Goal: Task Accomplishment & Management: Manage account settings

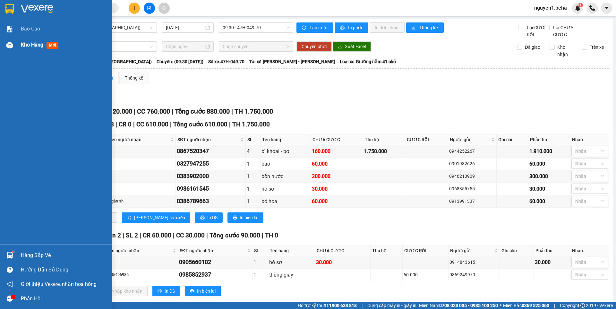
click at [11, 44] on img at bounding box center [9, 45] width 7 height 7
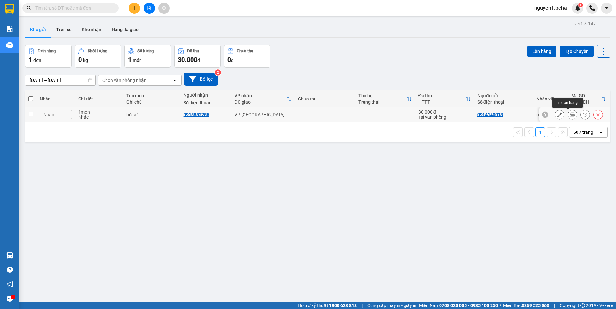
click at [570, 116] on icon at bounding box center [572, 114] width 4 height 4
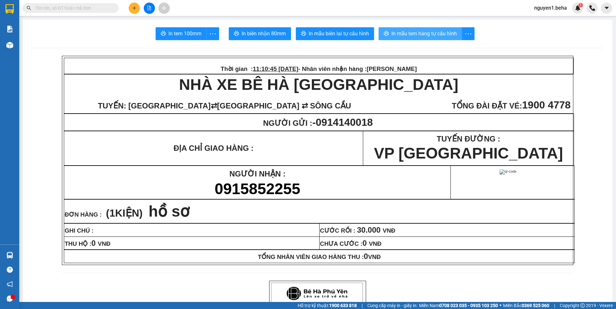
click at [427, 36] on span "In mẫu tem hàng tự cấu hình" at bounding box center [424, 34] width 65 height 8
click at [86, 8] on input "text" at bounding box center [73, 7] width 76 height 7
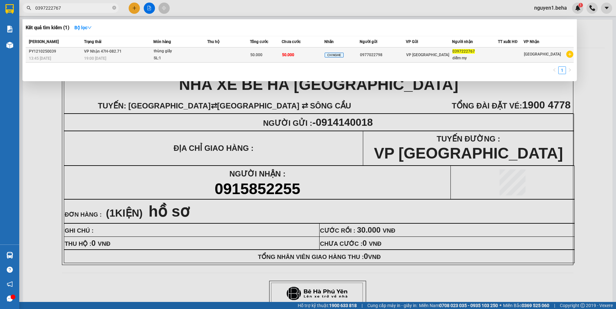
type input "0397222767"
click at [200, 50] on div "thùng giấy" at bounding box center [178, 51] width 48 height 7
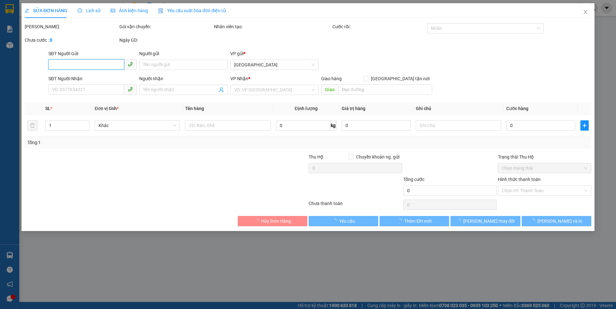
type input "0977022798"
type input "0397222767"
type input "diễm my"
type input "50.000"
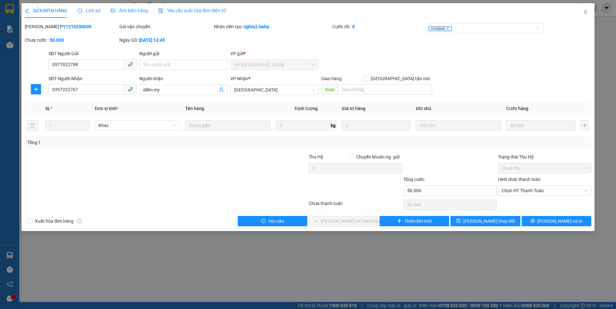
click at [125, 10] on span "Ảnh kiện hàng" at bounding box center [129, 10] width 37 height 5
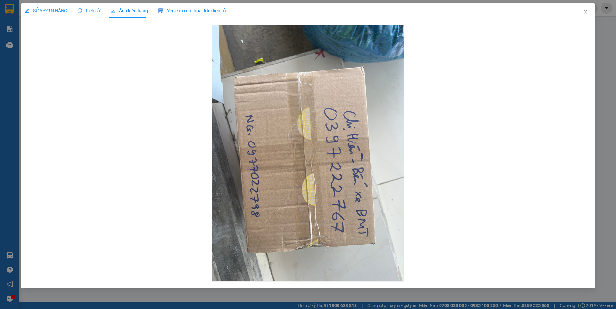
click at [54, 10] on span "SỬA ĐƠN HÀNG" at bounding box center [46, 10] width 43 height 5
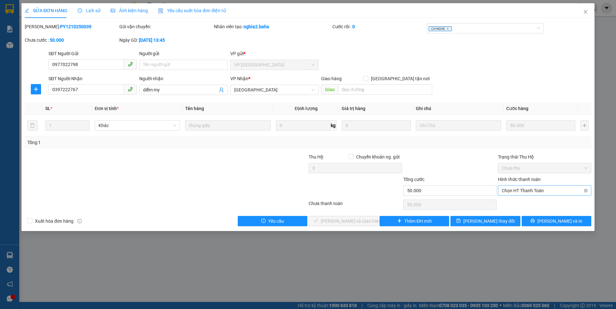
click at [519, 188] on span "Chọn HT Thanh Toán" at bounding box center [545, 191] width 86 height 10
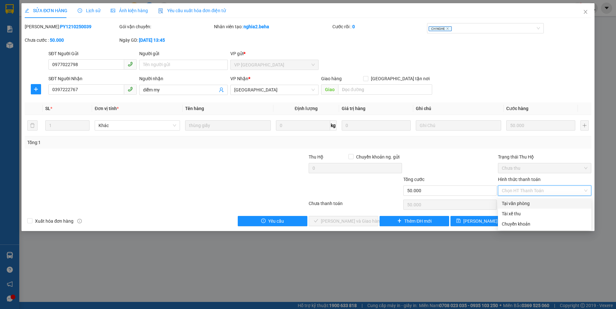
click at [519, 204] on div "Tại văn phòng" at bounding box center [545, 203] width 86 height 7
type input "0"
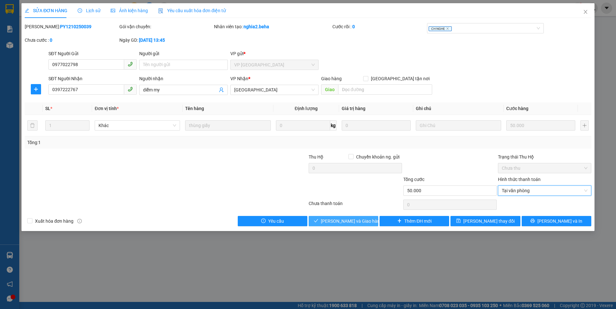
click at [363, 219] on span "[PERSON_NAME] và Giao hàng" at bounding box center [352, 221] width 62 height 7
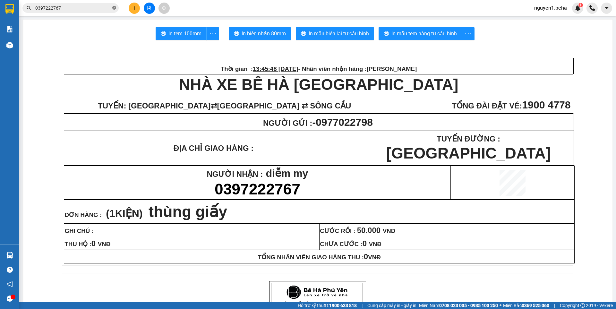
click at [115, 8] on icon "close-circle" at bounding box center [114, 8] width 4 height 4
click at [102, 8] on input "text" at bounding box center [73, 7] width 76 height 7
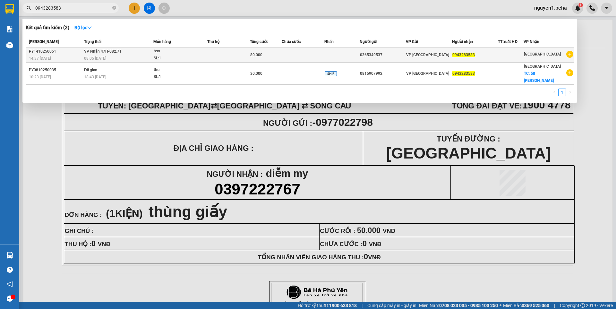
type input "0943283583"
click at [183, 54] on div "hso" at bounding box center [178, 51] width 48 height 7
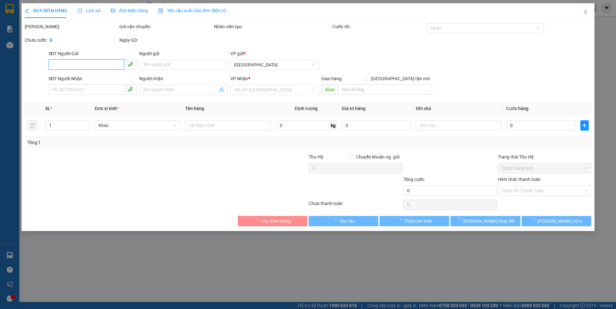
type input "0365349537"
type input "0943283583"
type input "80.000"
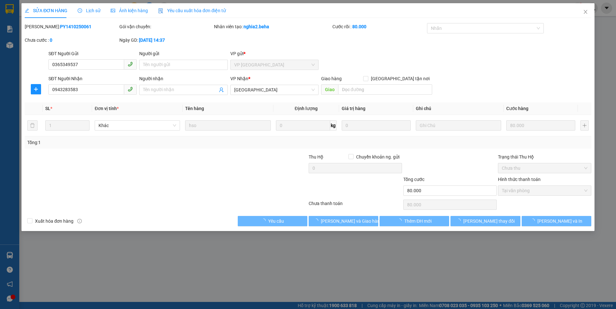
click at [136, 10] on span "Ảnh kiện hàng" at bounding box center [129, 10] width 37 height 5
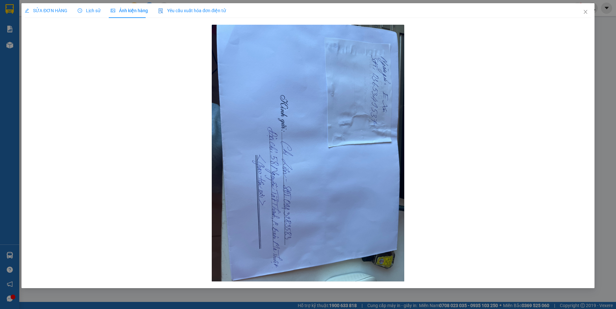
click at [45, 9] on span "SỬA ĐƠN HÀNG" at bounding box center [46, 10] width 43 height 5
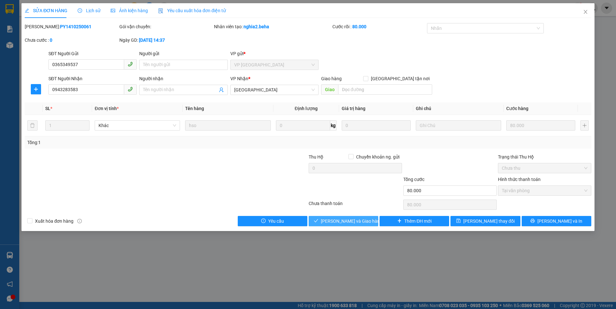
click at [354, 221] on span "[PERSON_NAME] và Giao hàng" at bounding box center [352, 221] width 62 height 7
type input "0"
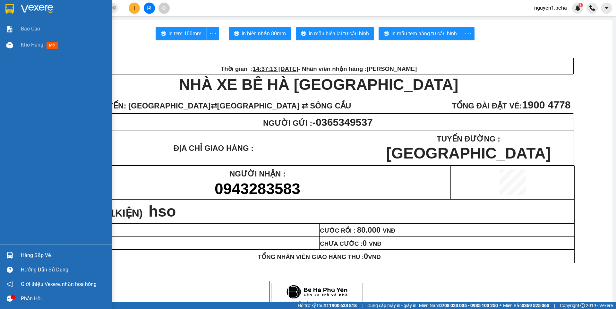
drag, startPoint x: 16, startPoint y: 46, endPoint x: 63, endPoint y: 72, distance: 54.5
click at [17, 46] on div "Kho hàng mới" at bounding box center [56, 45] width 112 height 16
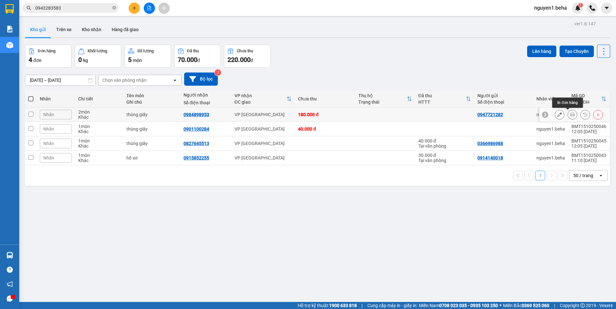
click at [570, 114] on icon at bounding box center [572, 114] width 4 height 4
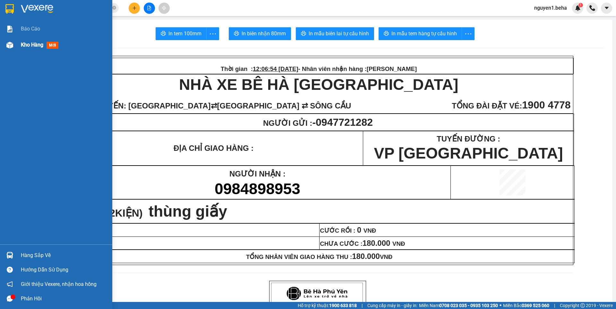
click at [4, 43] on div at bounding box center [9, 44] width 11 height 11
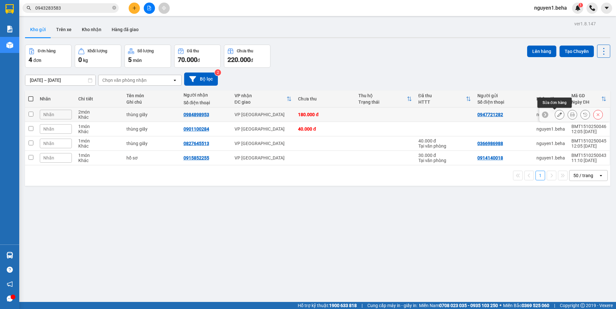
click at [558, 116] on icon at bounding box center [560, 114] width 4 height 4
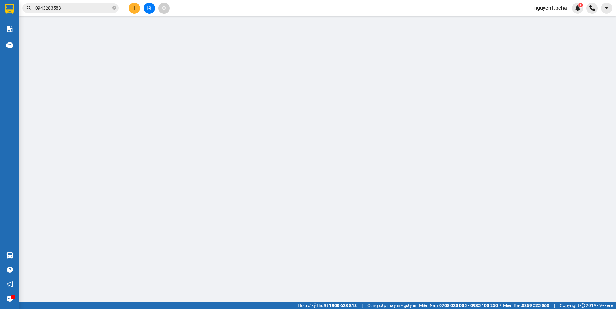
type input "0947721282"
type input "0984898953"
type input "180.000"
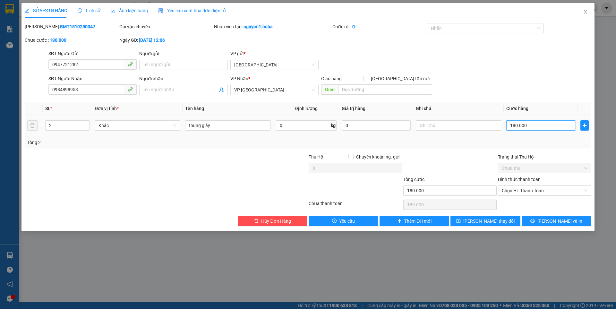
click at [537, 126] on input "180.000" at bounding box center [541, 125] width 69 height 10
type input "1"
type input "17"
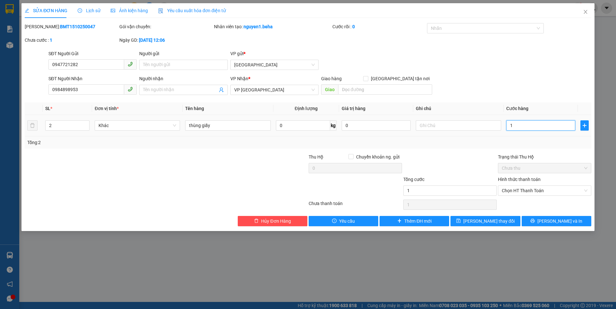
type input "17"
type input "170"
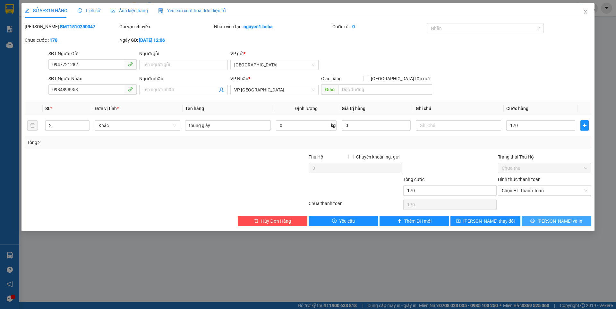
type input "170.000"
click at [552, 222] on span "[PERSON_NAME] và In" at bounding box center [560, 221] width 45 height 7
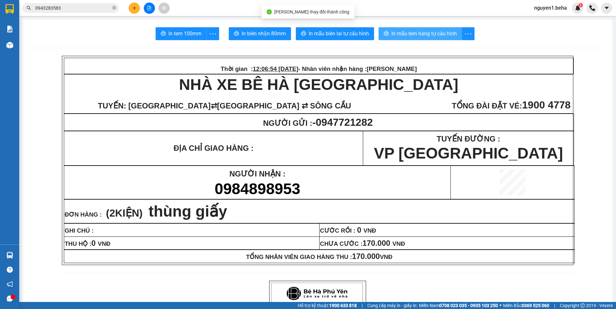
click at [414, 36] on span "In mẫu tem hàng tự cấu hình" at bounding box center [424, 34] width 65 height 8
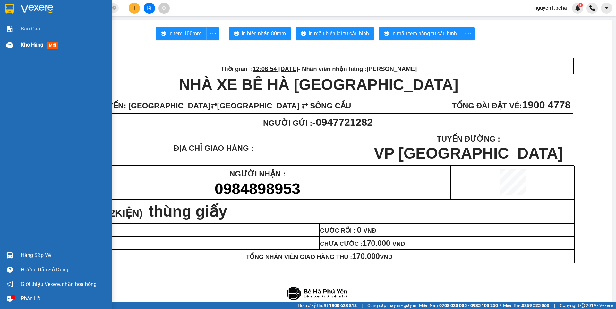
click at [10, 42] on img at bounding box center [9, 45] width 7 height 7
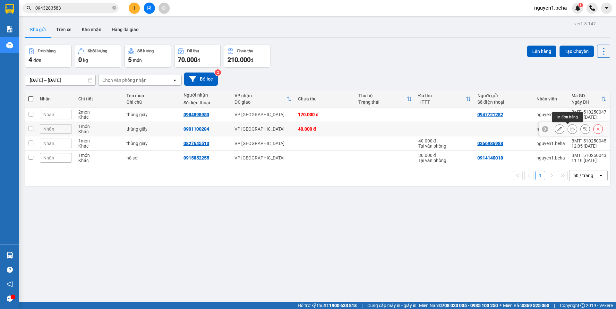
click at [570, 130] on icon at bounding box center [572, 129] width 4 height 4
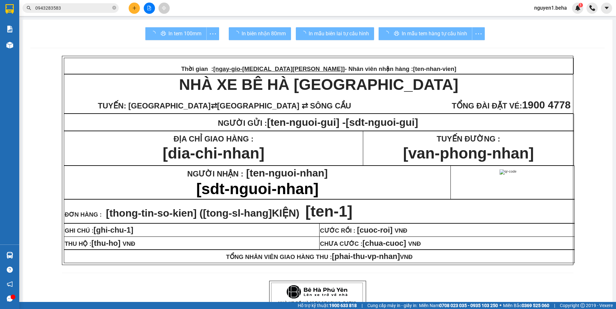
click at [447, 30] on div "In mẫu tem hàng tự cấu hình" at bounding box center [432, 33] width 106 height 13
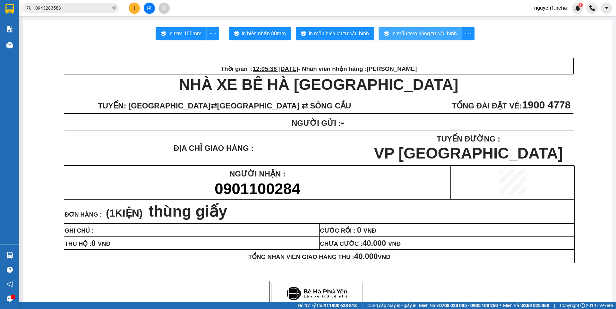
click at [422, 31] on span "In mẫu tem hàng tự cấu hình" at bounding box center [424, 34] width 65 height 8
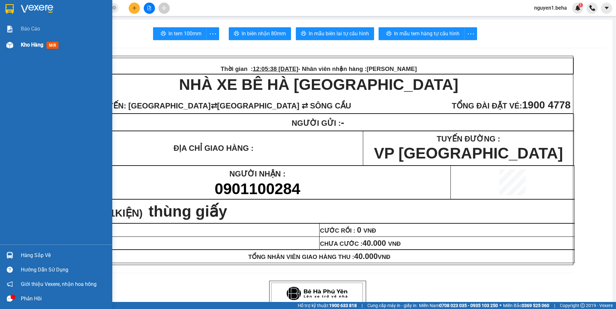
click at [12, 45] on img at bounding box center [9, 45] width 7 height 7
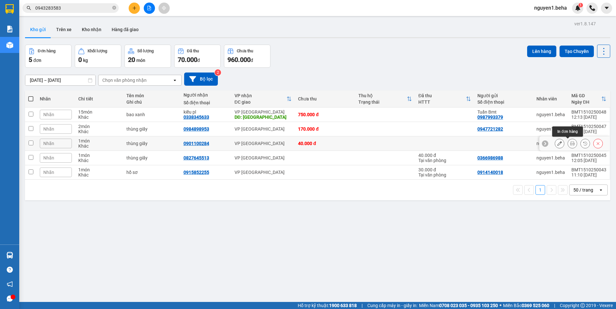
click at [570, 144] on icon at bounding box center [572, 143] width 4 height 4
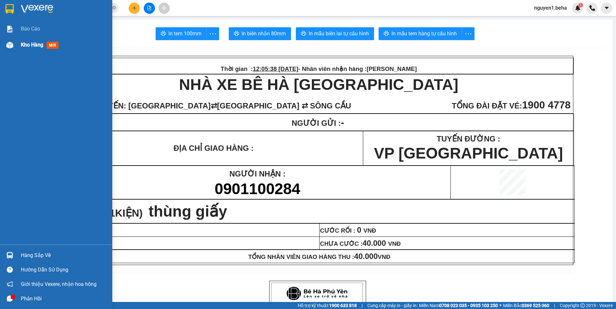
click at [11, 43] on img at bounding box center [9, 45] width 7 height 7
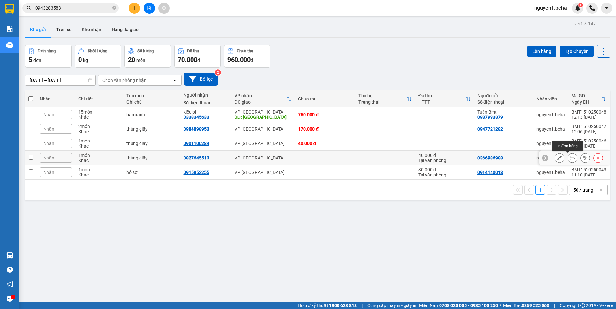
click at [570, 159] on icon at bounding box center [572, 158] width 4 height 4
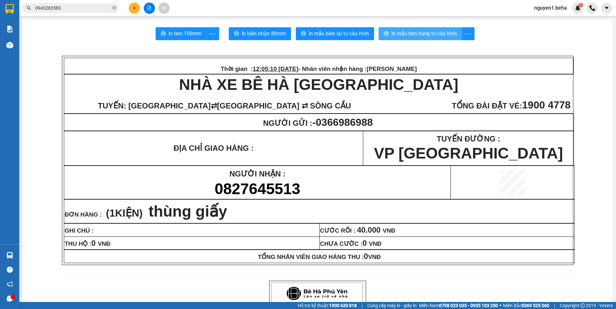
click at [403, 38] on button "In mẫu tem hàng tự cấu hình" at bounding box center [420, 33] width 83 height 13
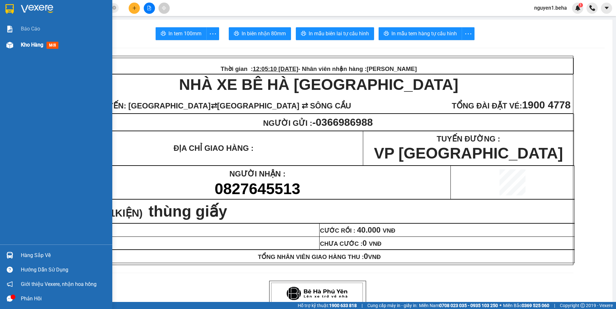
click at [3, 44] on div "Kho hàng mới" at bounding box center [56, 45] width 112 height 16
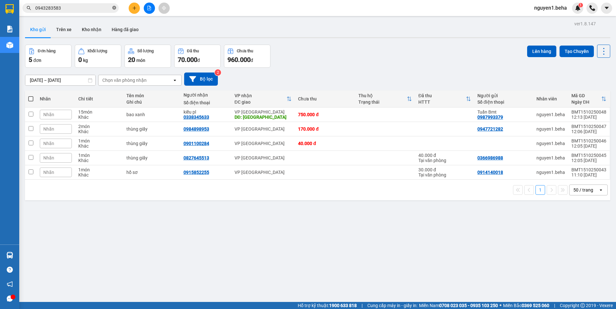
click at [115, 8] on icon "close-circle" at bounding box center [114, 8] width 4 height 4
